Goal: Information Seeking & Learning: Learn about a topic

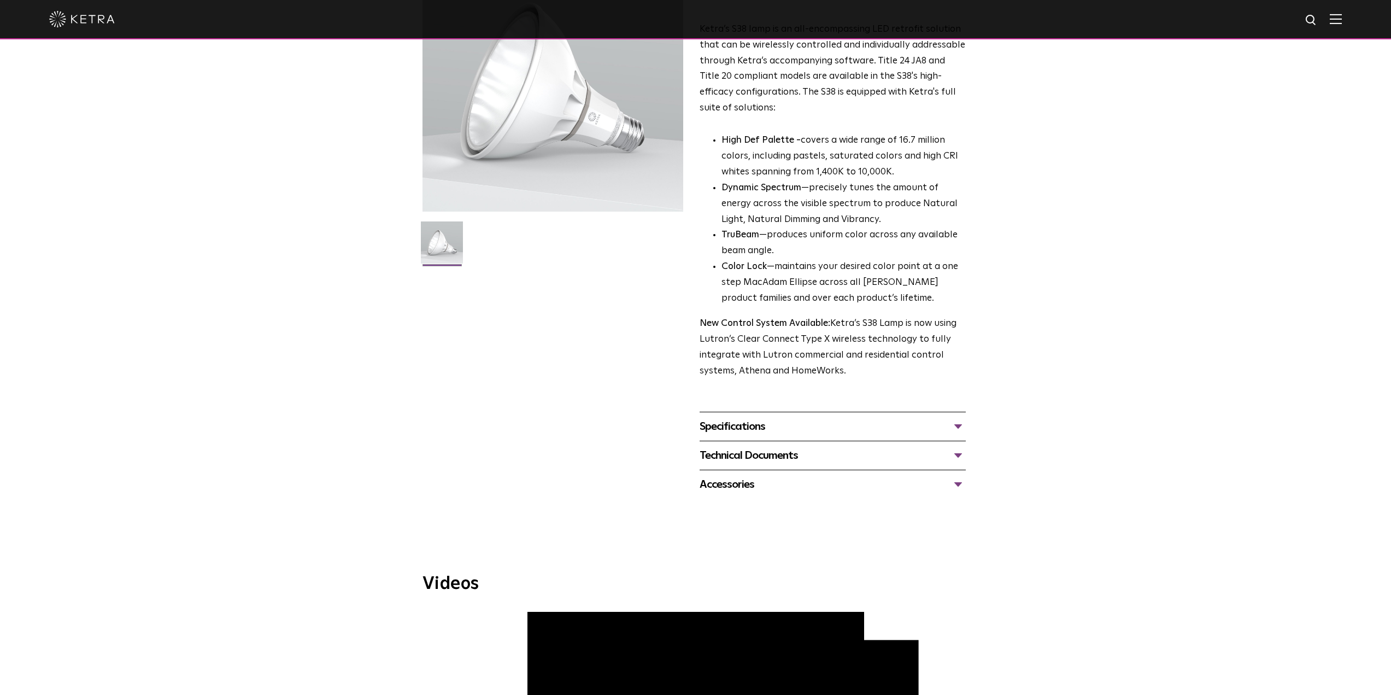
scroll to position [164, 0]
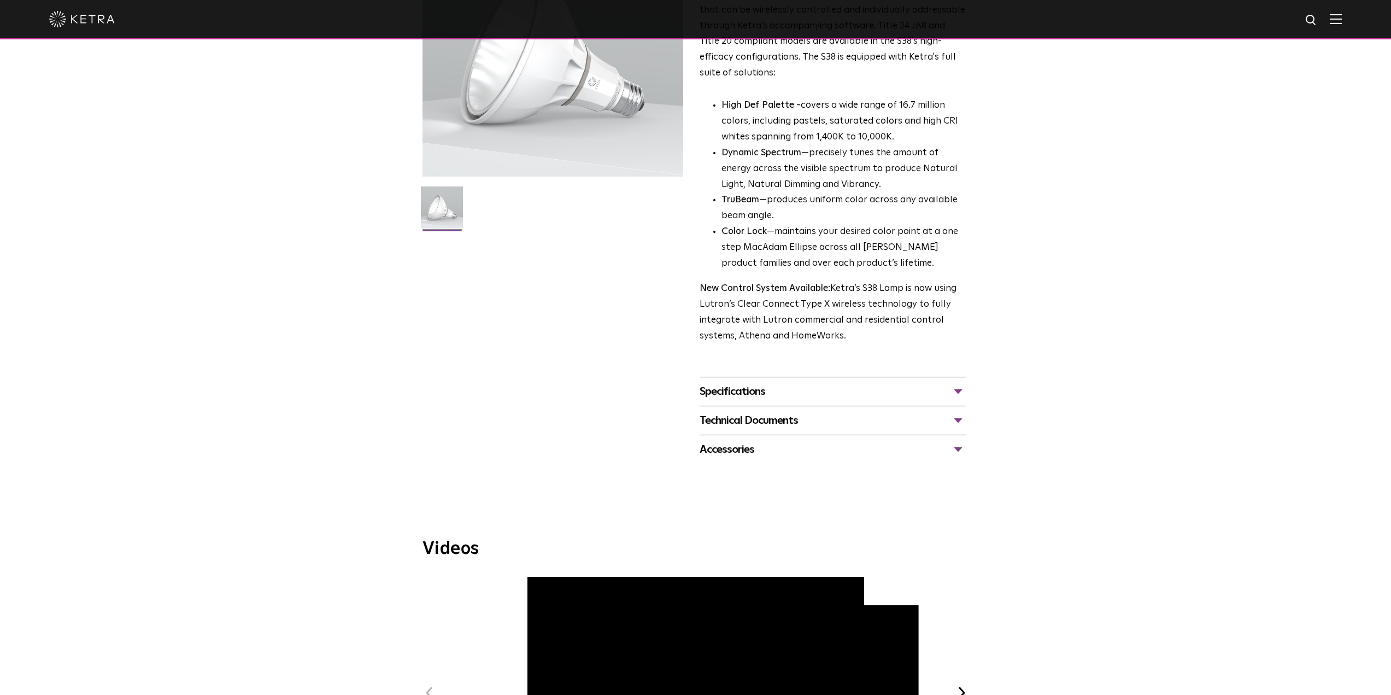
click at [796, 386] on div "Specifications" at bounding box center [832, 391] width 266 height 17
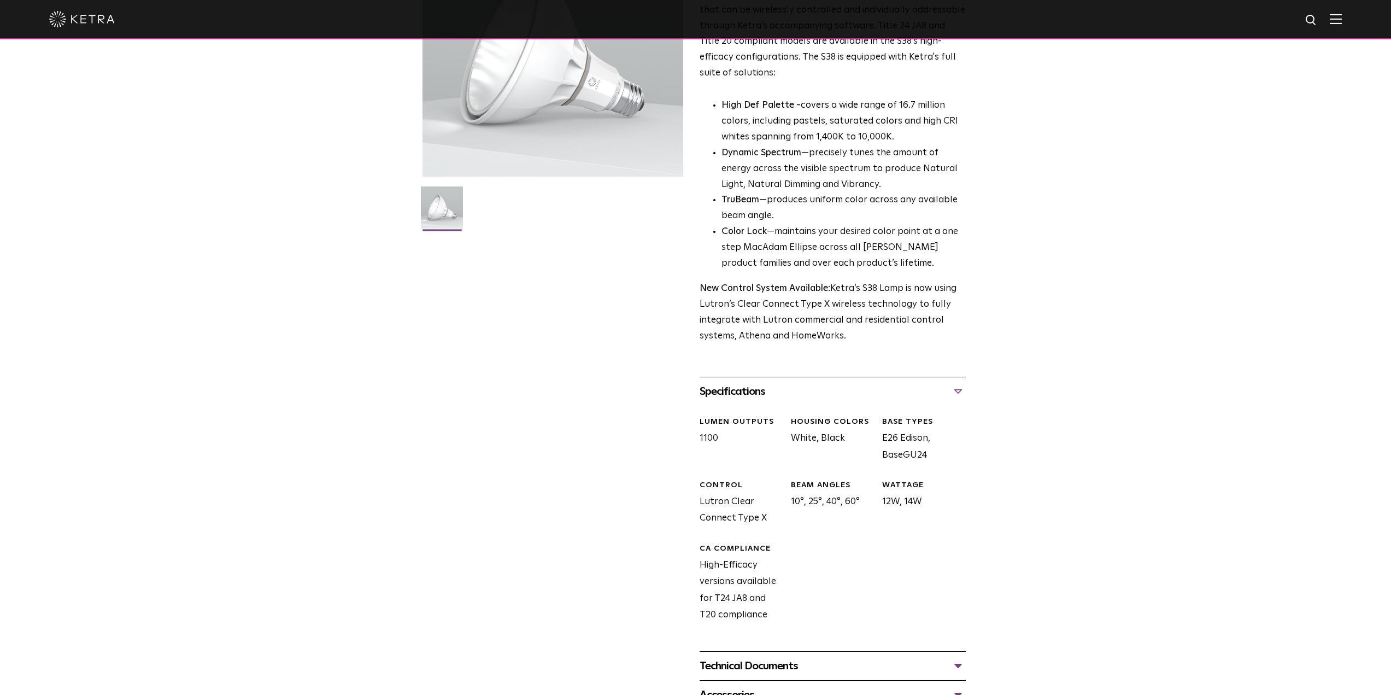
click at [797, 386] on div "Specifications" at bounding box center [832, 391] width 266 height 17
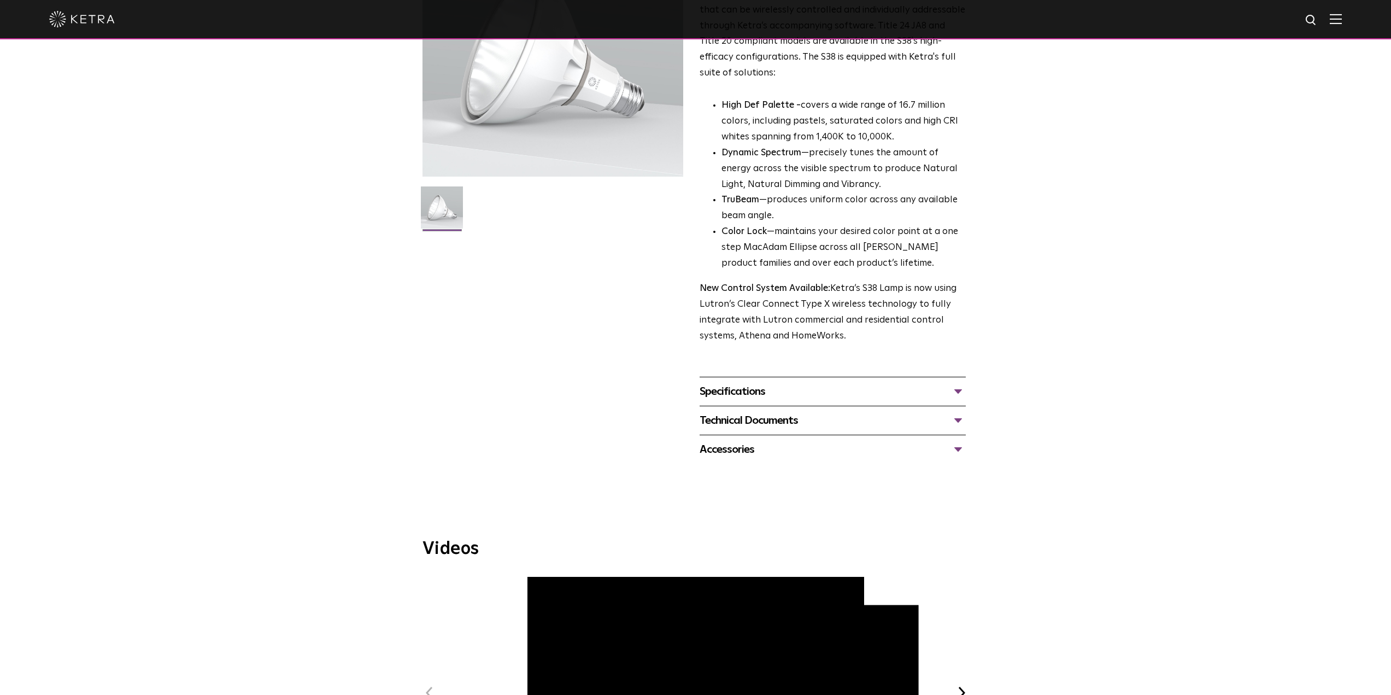
click at [835, 420] on div "Technical Documents" at bounding box center [832, 419] width 266 height 17
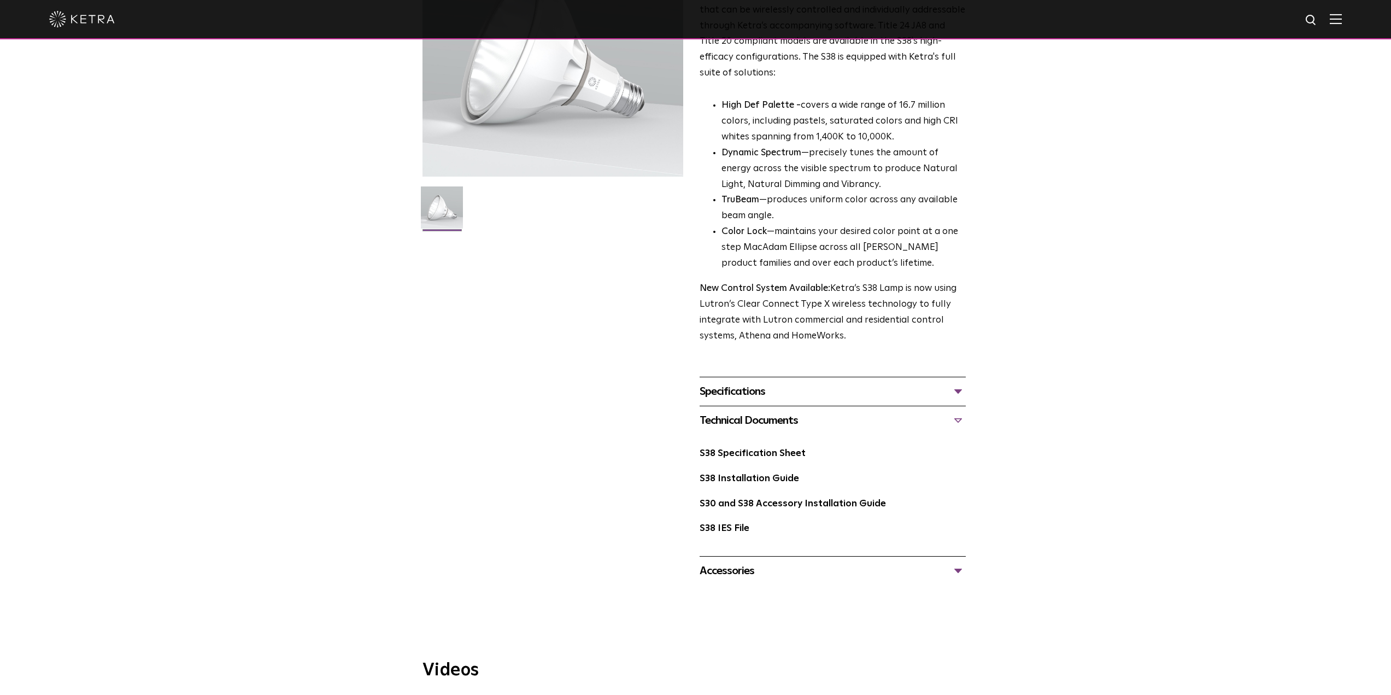
click at [746, 572] on div "Accessories" at bounding box center [832, 570] width 266 height 17
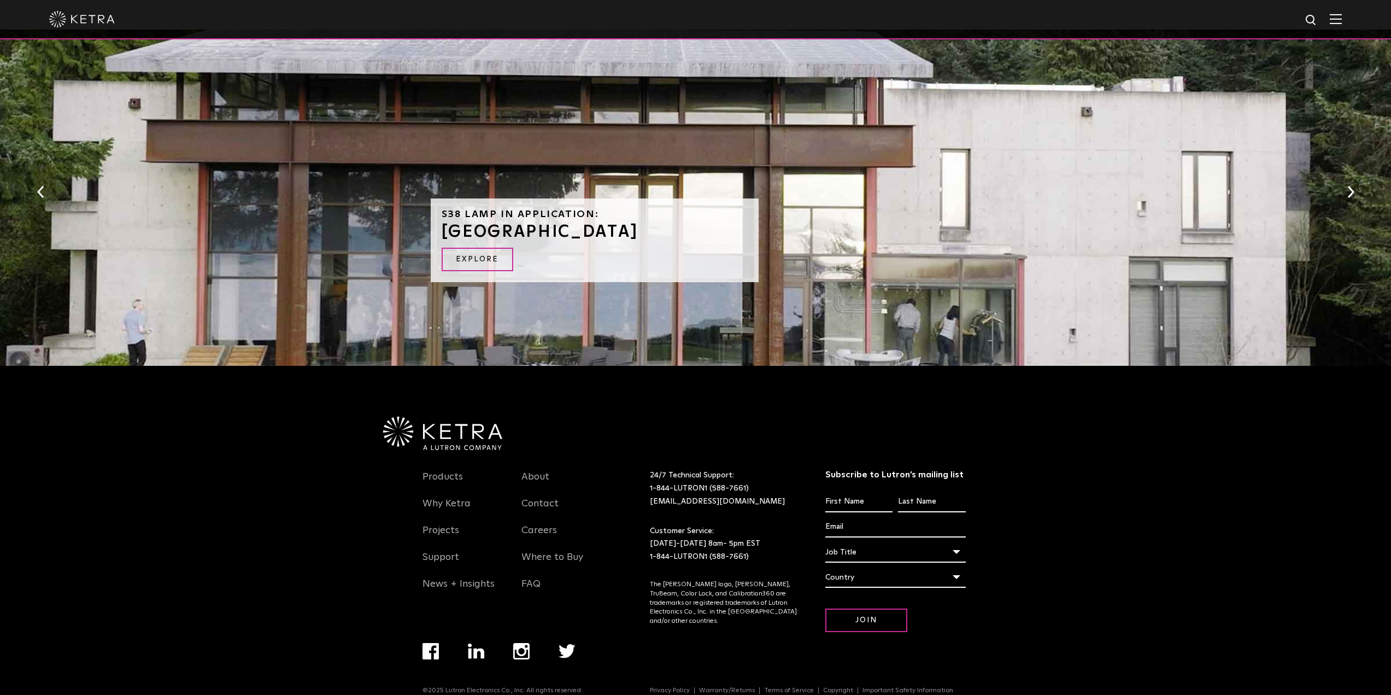
scroll to position [1437, 0]
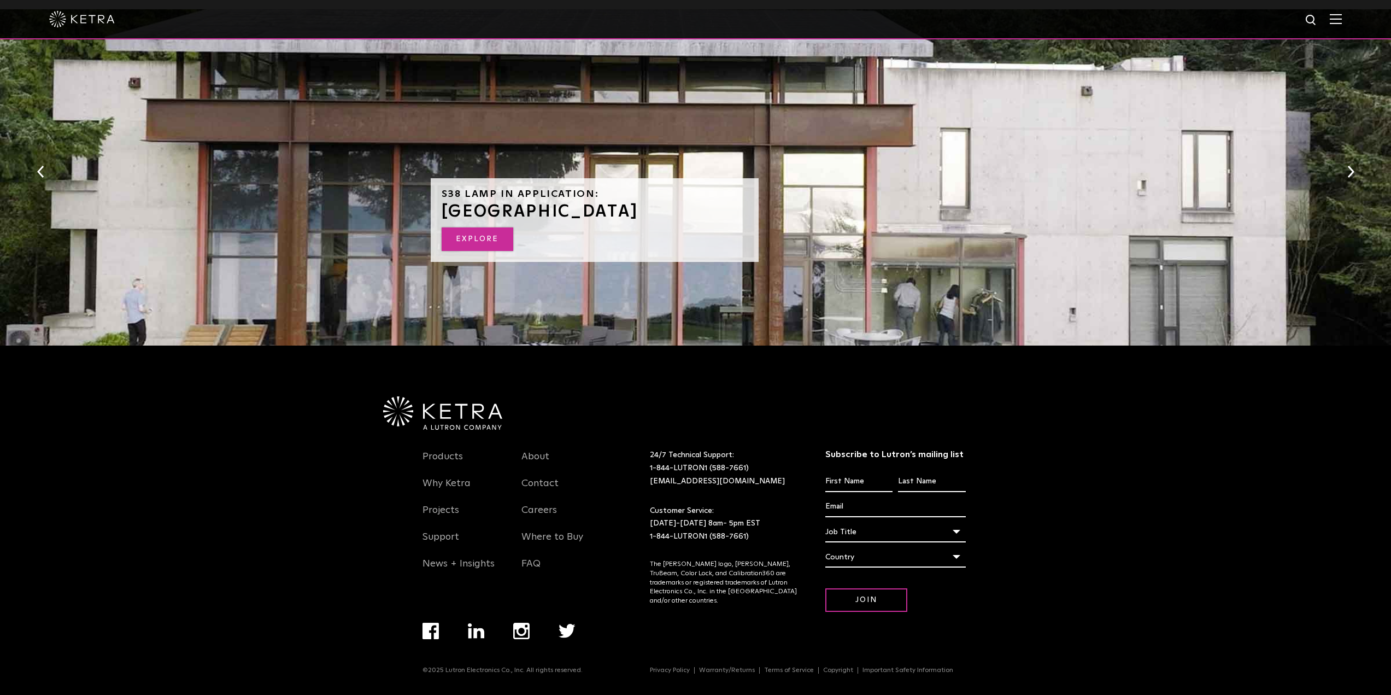
click at [488, 238] on link "EXPLORE" at bounding box center [478, 238] width 72 height 23
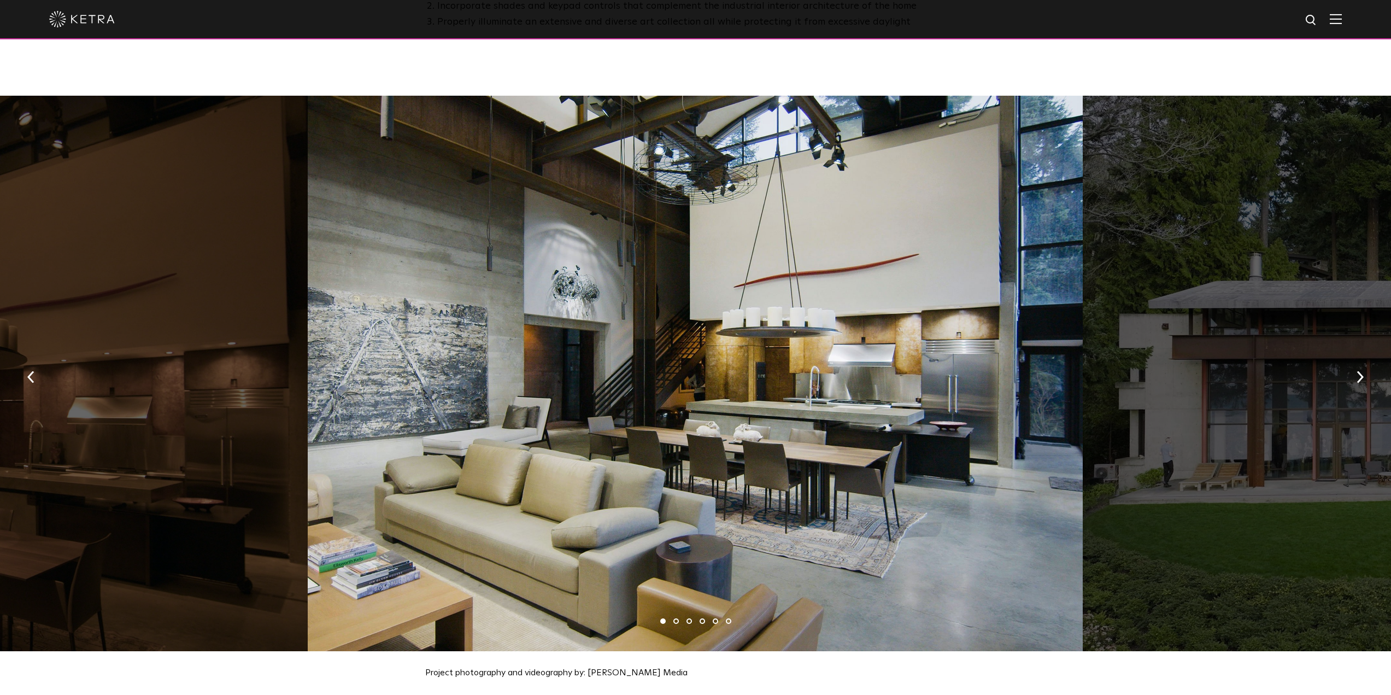
scroll to position [1148, 0]
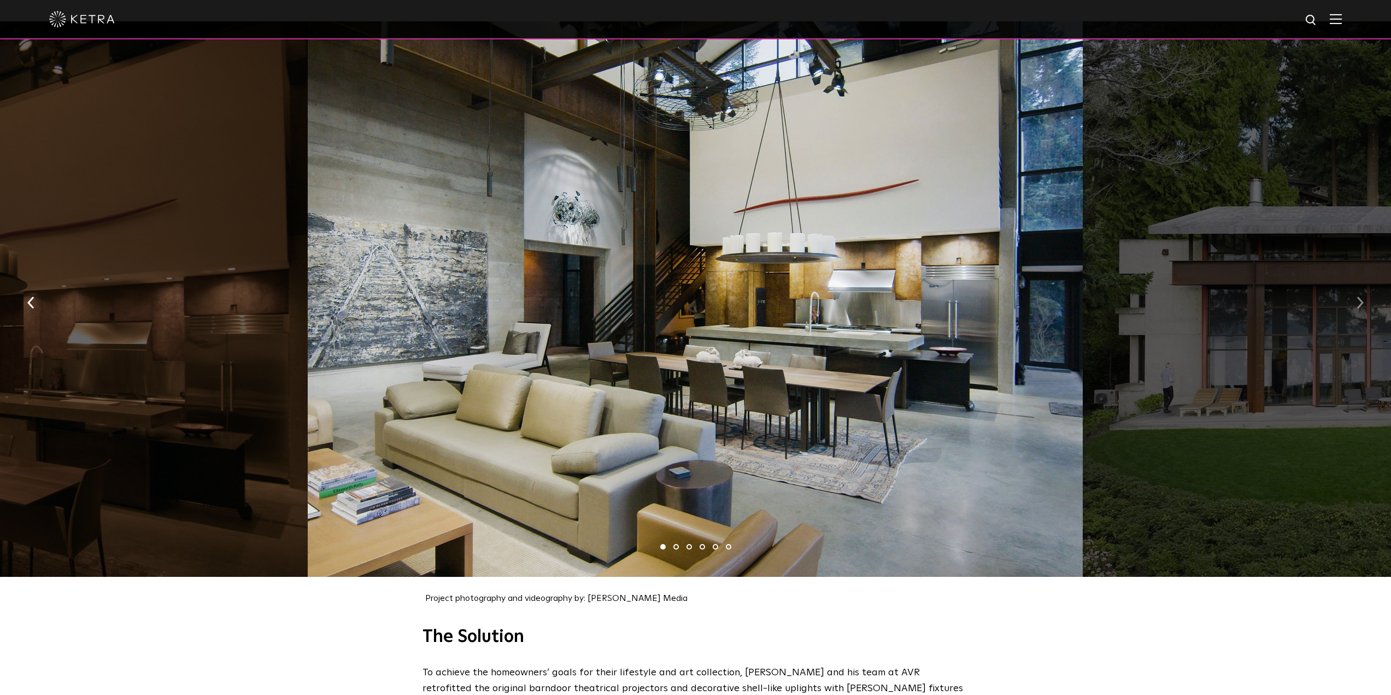
click at [1357, 297] on img "button" at bounding box center [1359, 302] width 7 height 12
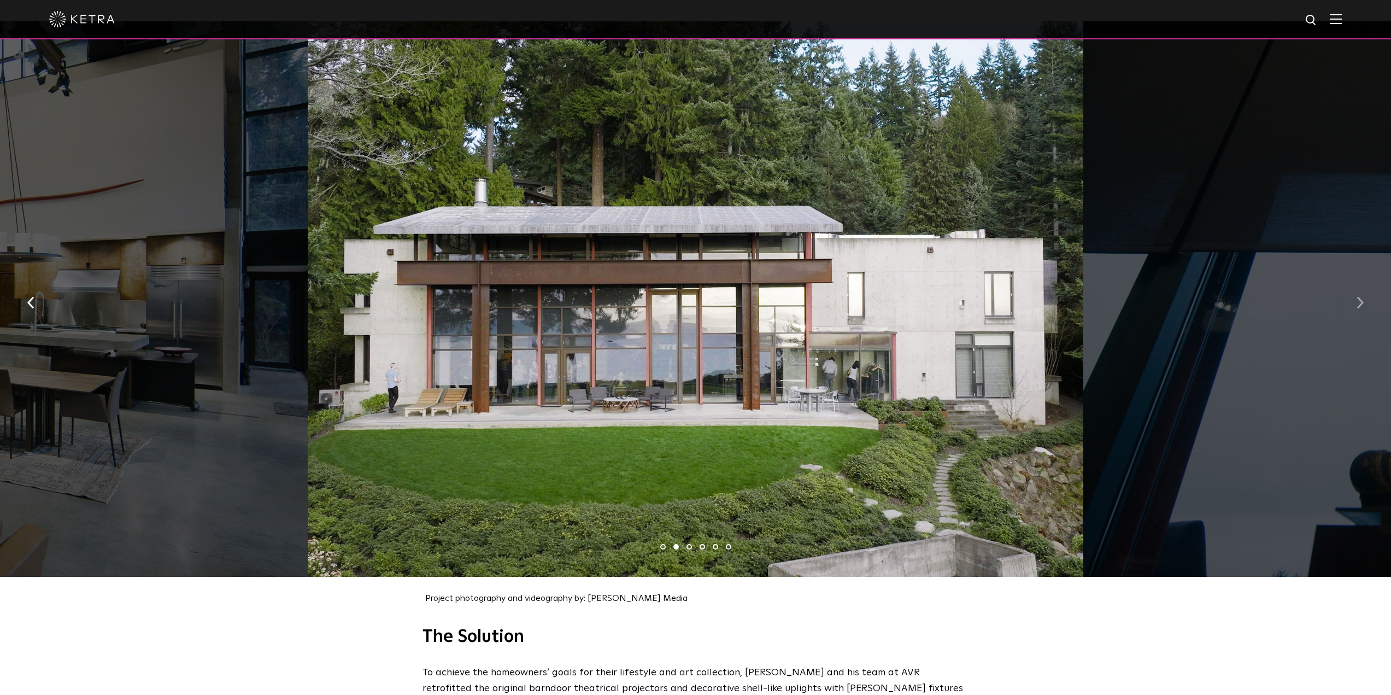
click at [1357, 297] on img "button" at bounding box center [1359, 302] width 7 height 12
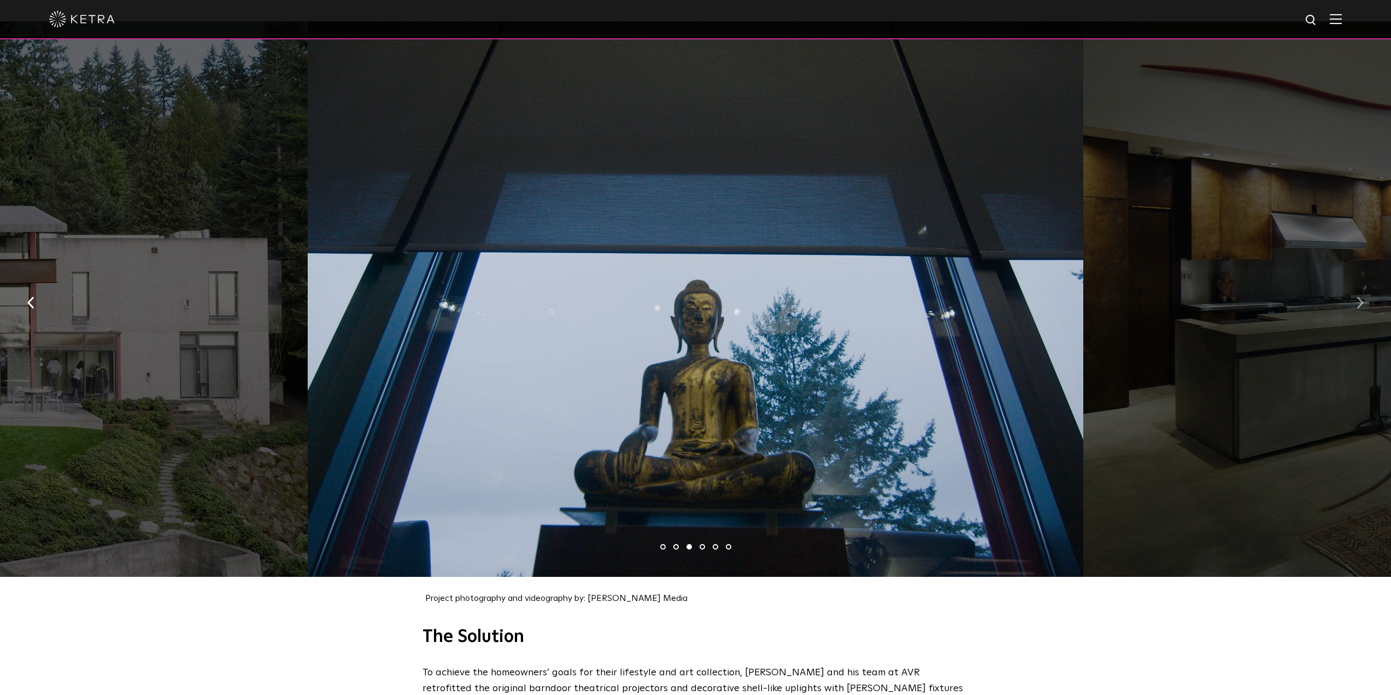
click at [1357, 297] on img "button" at bounding box center [1359, 302] width 7 height 12
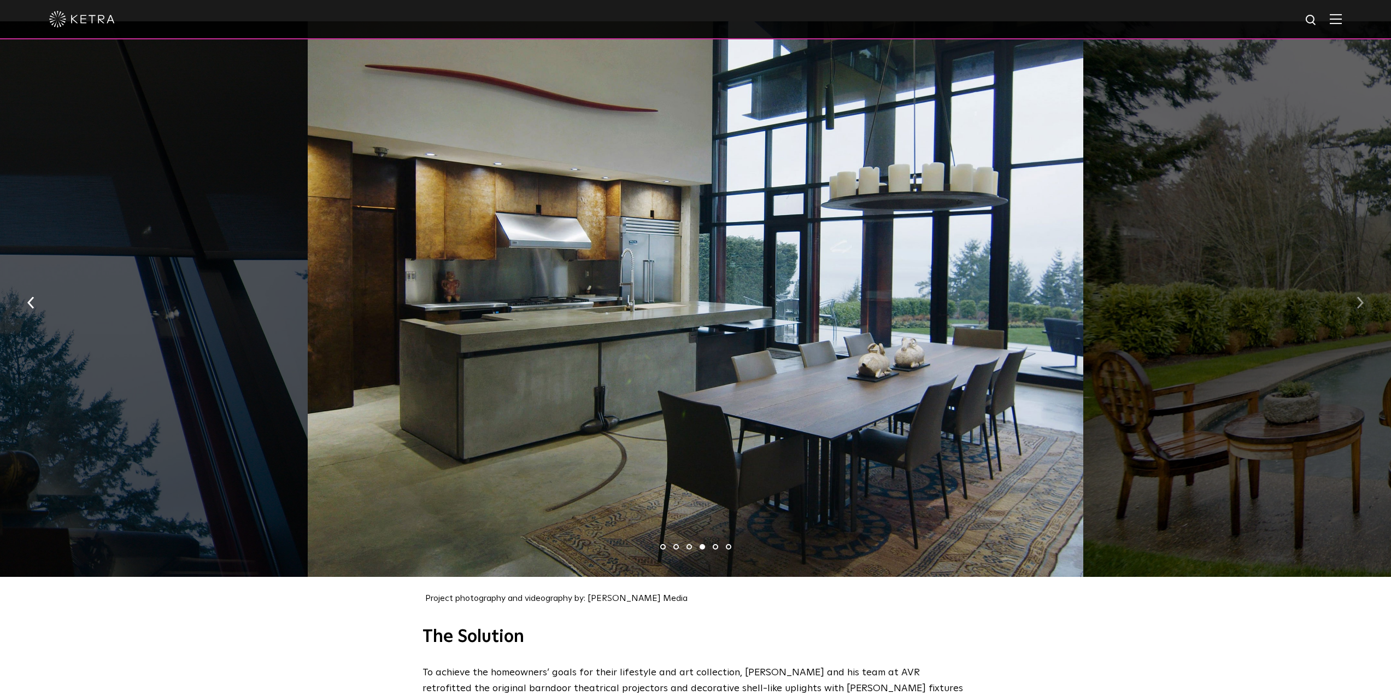
click at [1357, 297] on img "button" at bounding box center [1359, 302] width 7 height 12
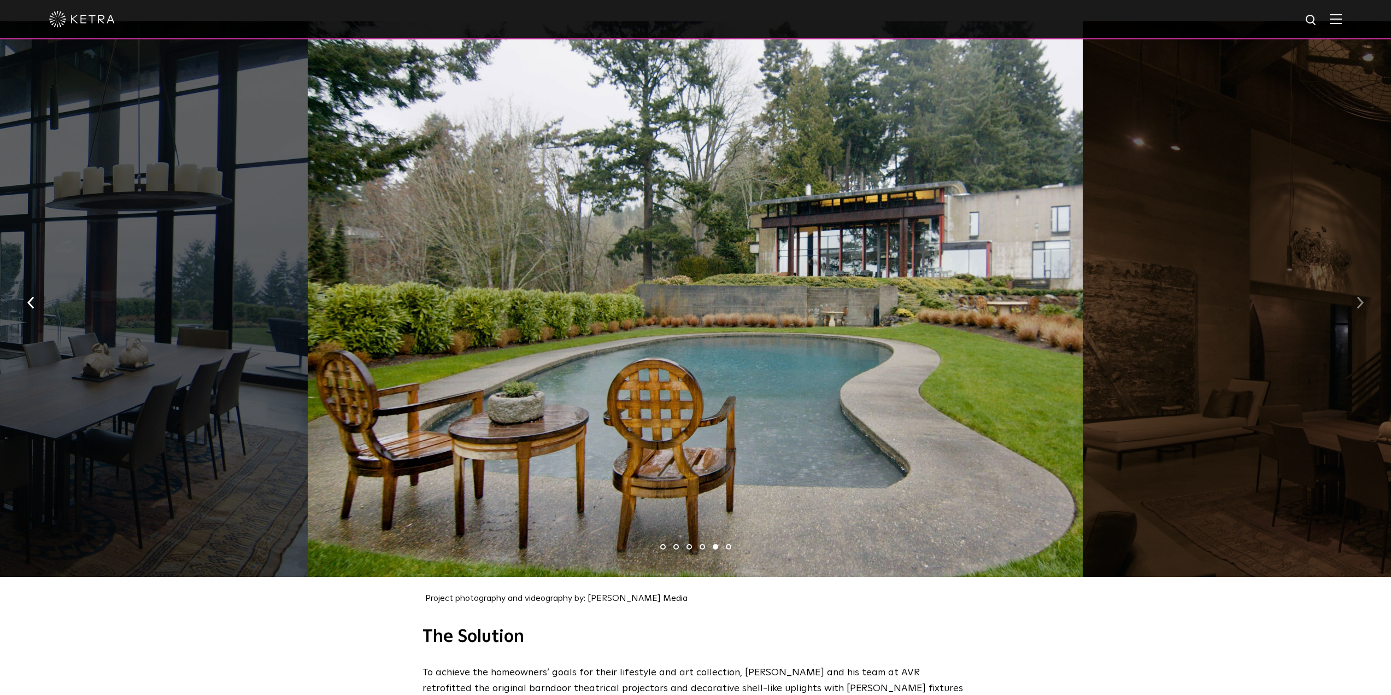
click at [1357, 297] on img "button" at bounding box center [1359, 302] width 7 height 12
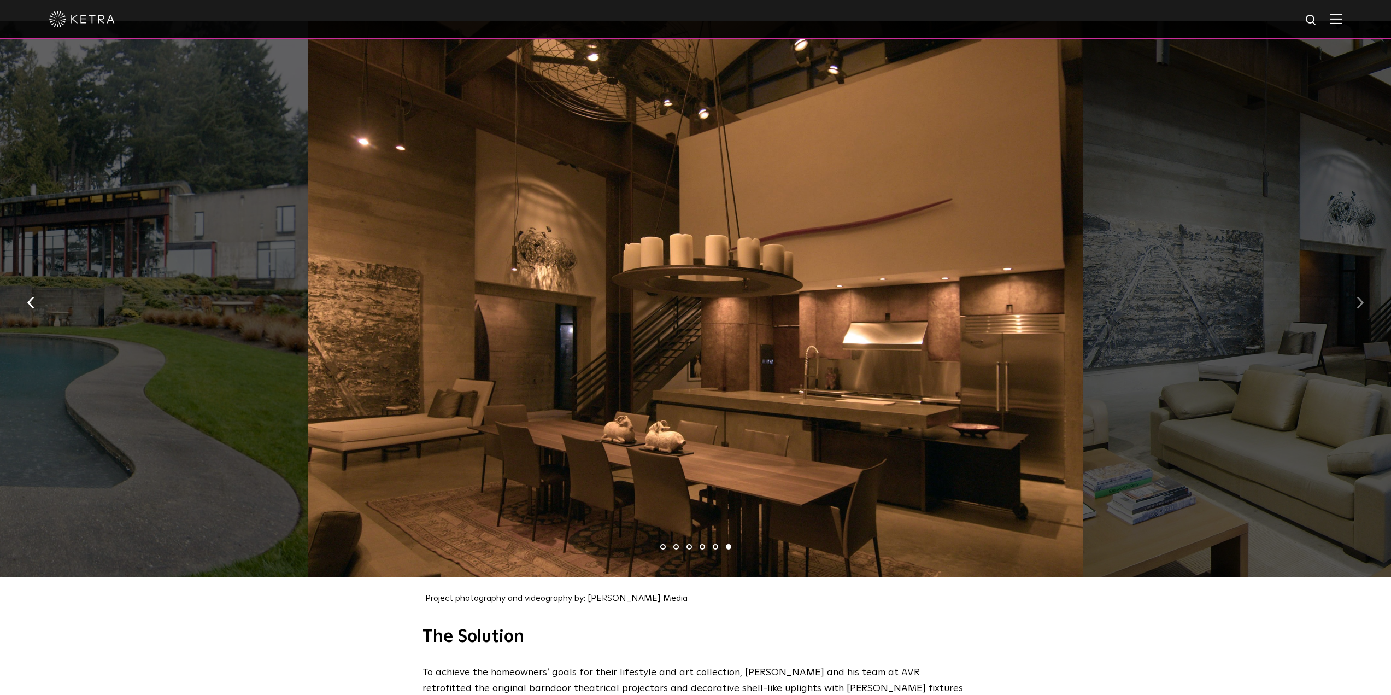
click at [1357, 297] on img "button" at bounding box center [1359, 302] width 7 height 12
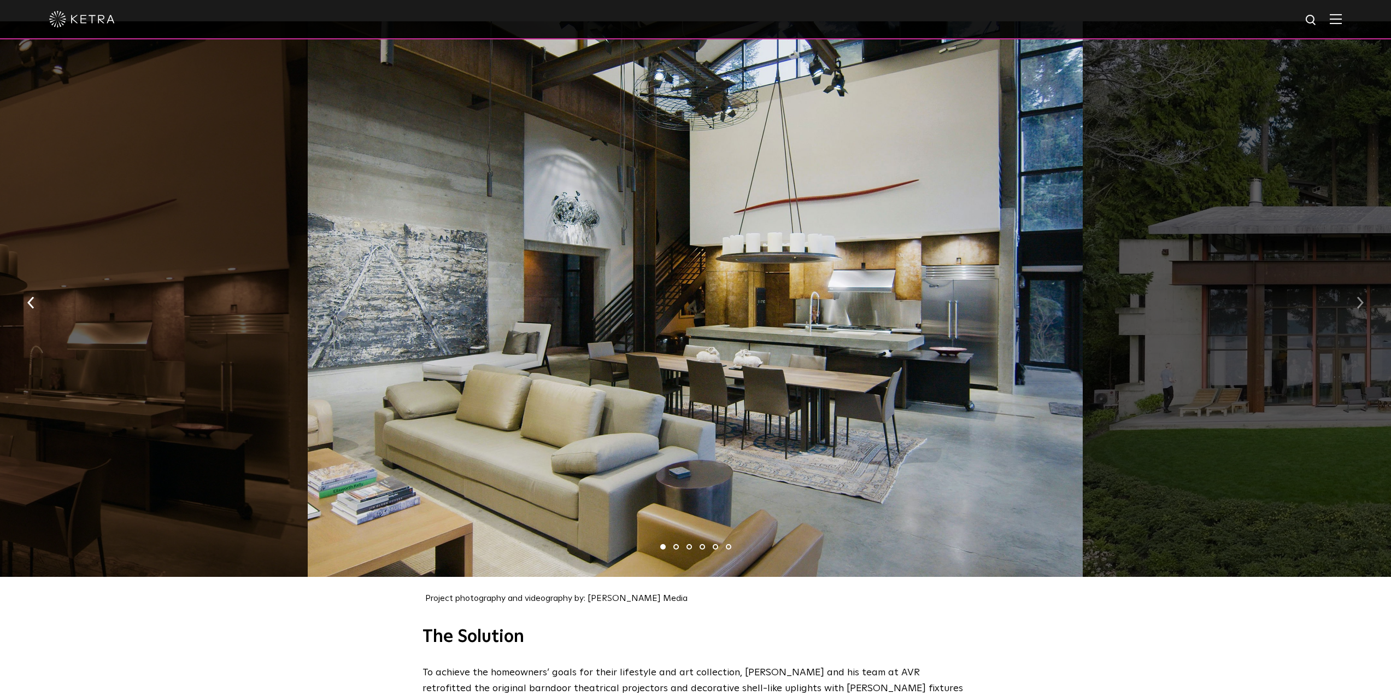
click at [1357, 297] on img "button" at bounding box center [1359, 302] width 7 height 12
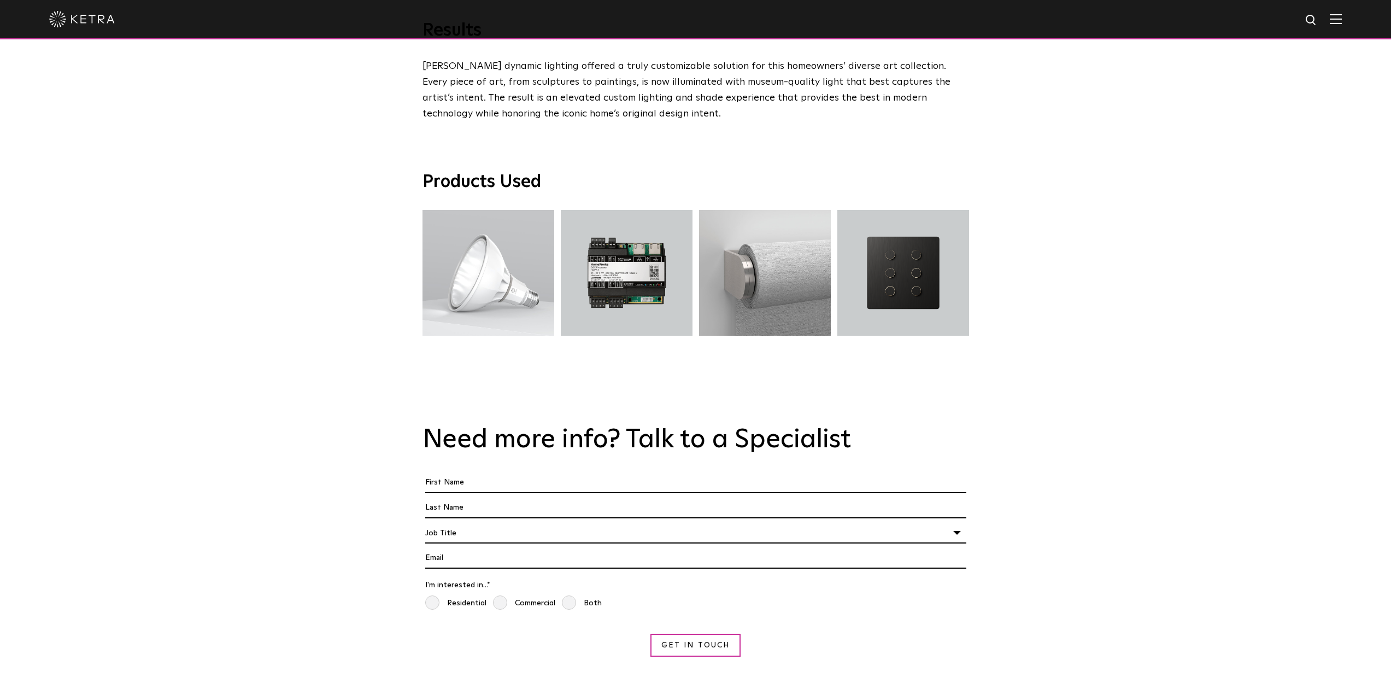
scroll to position [0, 0]
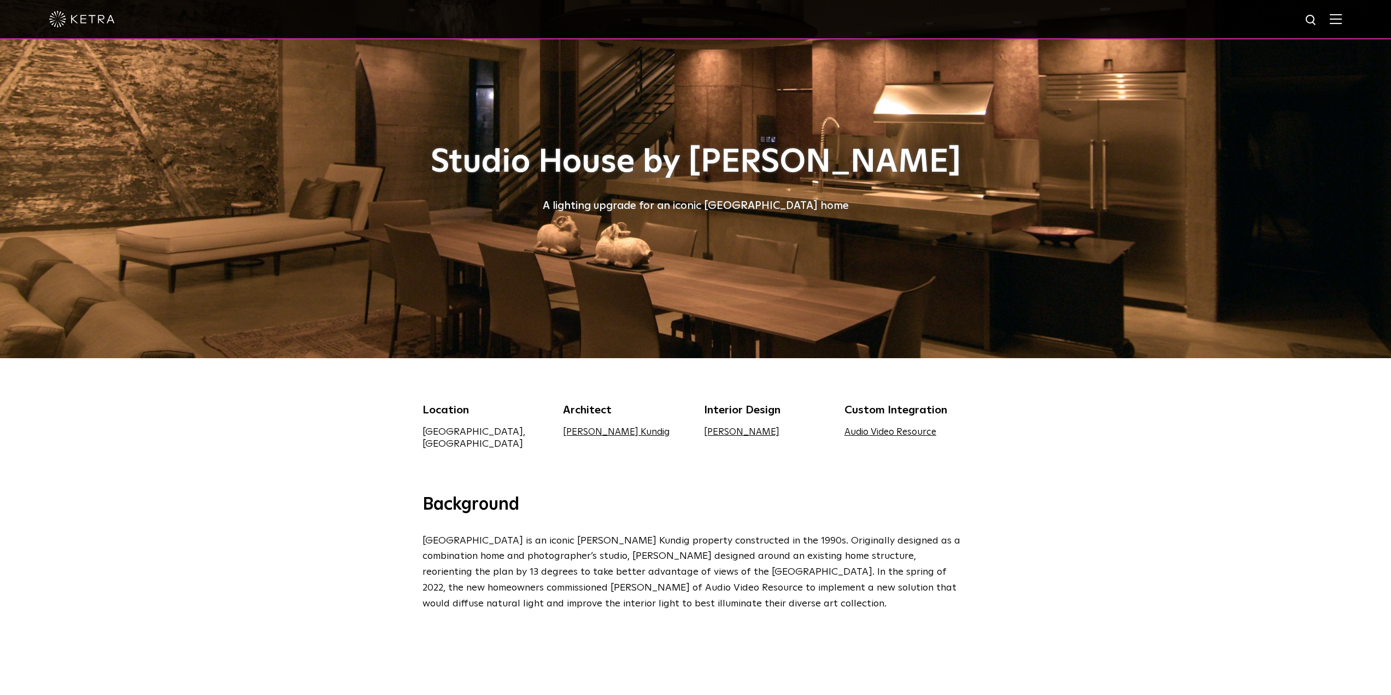
drag, startPoint x: 271, startPoint y: 305, endPoint x: 263, endPoint y: 96, distance: 209.5
